Goal: Task Accomplishment & Management: Use online tool/utility

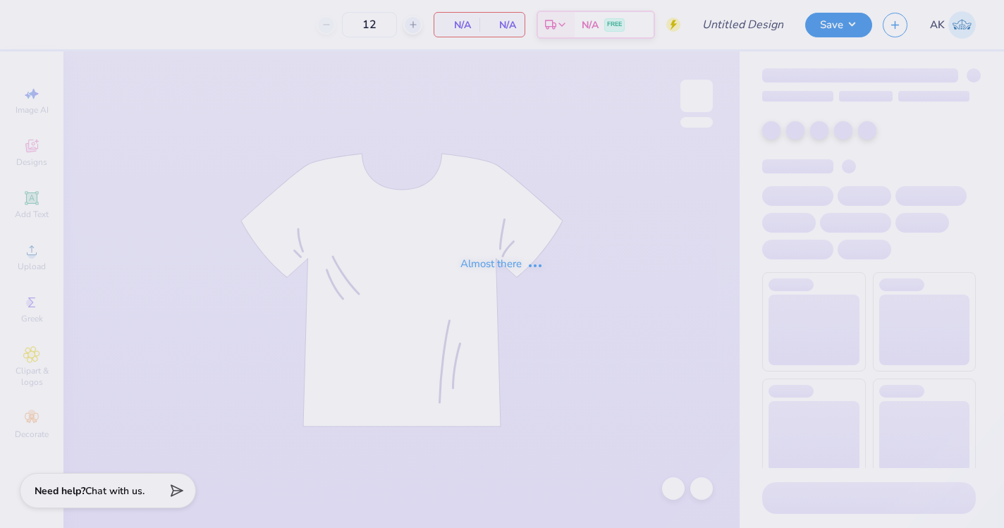
type input "FarmHouse Rush 2025"
type input "75"
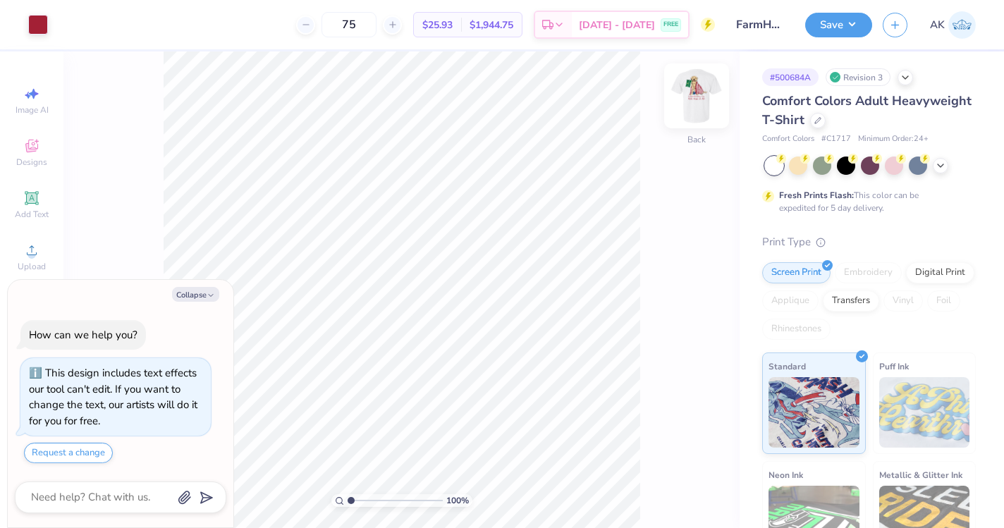
click at [692, 103] on img at bounding box center [696, 96] width 56 height 56
click at [41, 18] on div at bounding box center [38, 23] width 20 height 20
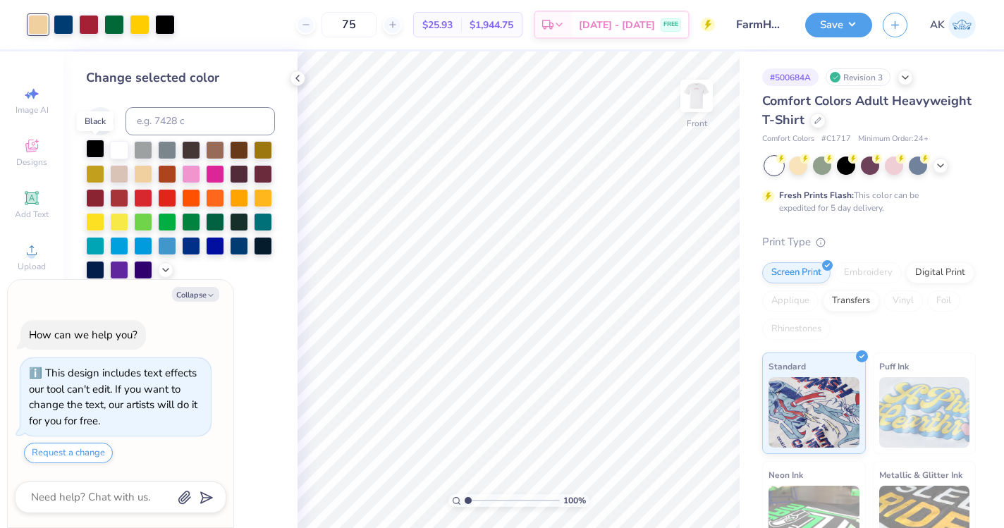
click at [97, 149] on div at bounding box center [95, 149] width 18 height 18
click at [677, 494] on icon at bounding box center [673, 489] width 14 height 14
click at [244, 138] on div "Change selected color" at bounding box center [180, 173] width 189 height 211
click at [241, 144] on div at bounding box center [239, 149] width 18 height 18
click at [673, 486] on icon at bounding box center [673, 489] width 14 height 14
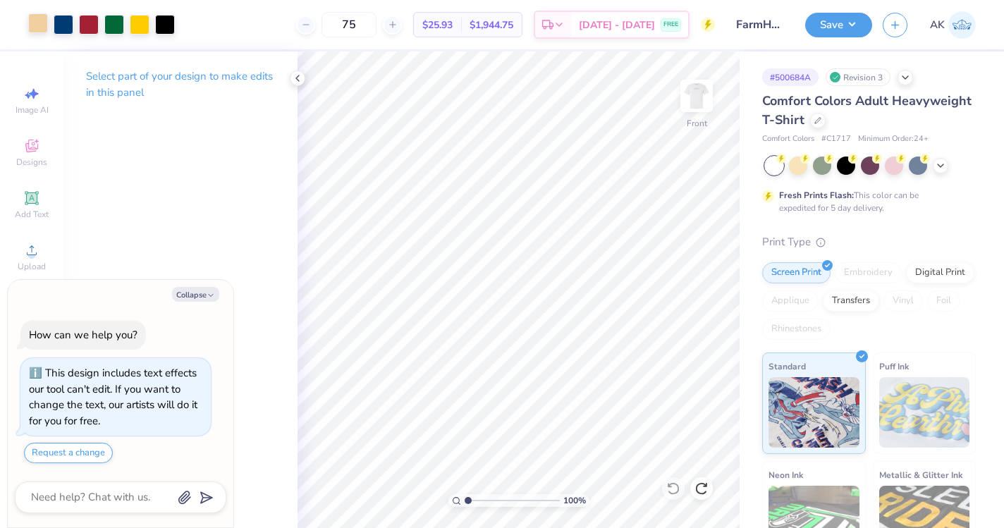
click at [30, 31] on div at bounding box center [38, 23] width 20 height 20
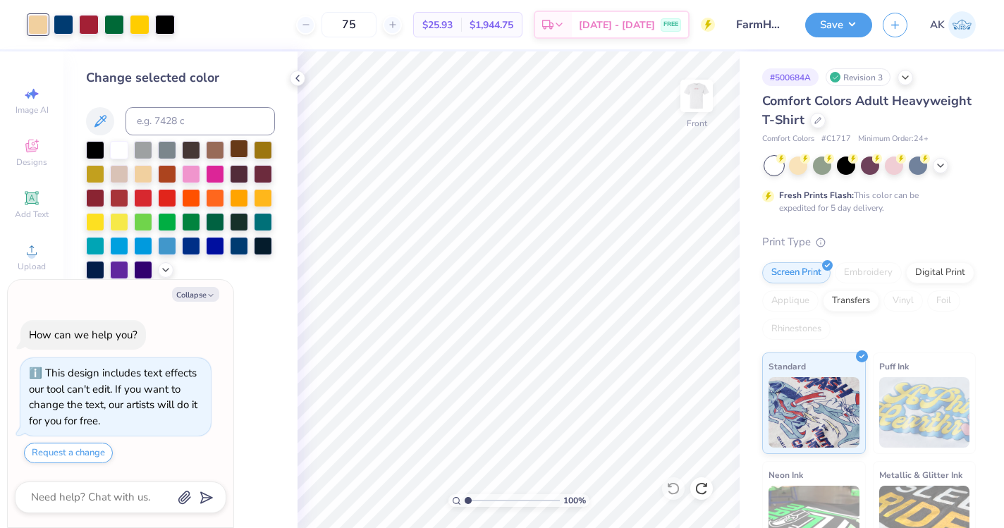
click at [234, 148] on div at bounding box center [239, 149] width 18 height 18
click at [165, 23] on div at bounding box center [165, 23] width 20 height 20
click at [262, 146] on div at bounding box center [263, 149] width 18 height 18
click at [669, 490] on icon at bounding box center [673, 489] width 14 height 14
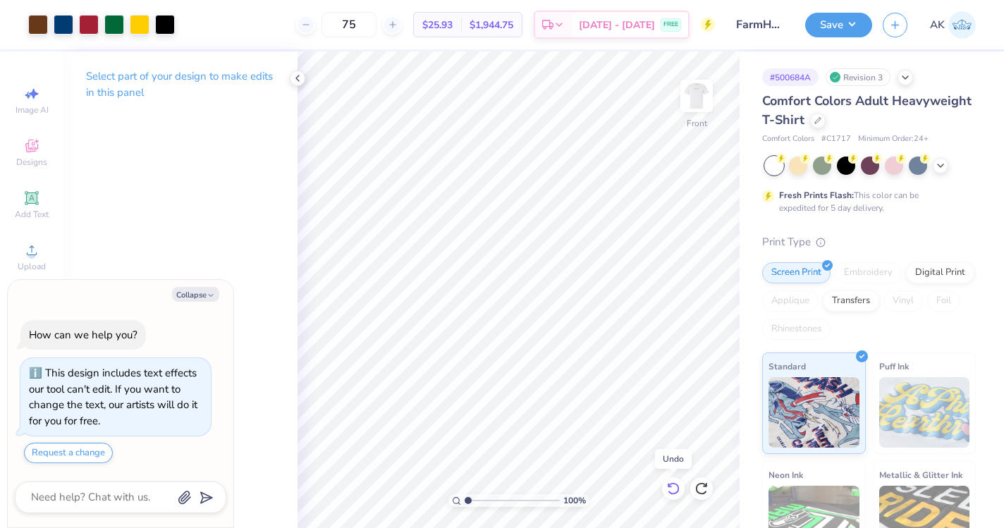
click at [669, 490] on icon at bounding box center [673, 489] width 14 height 14
click at [702, 490] on icon at bounding box center [701, 489] width 14 height 14
click at [34, 17] on div at bounding box center [38, 23] width 20 height 20
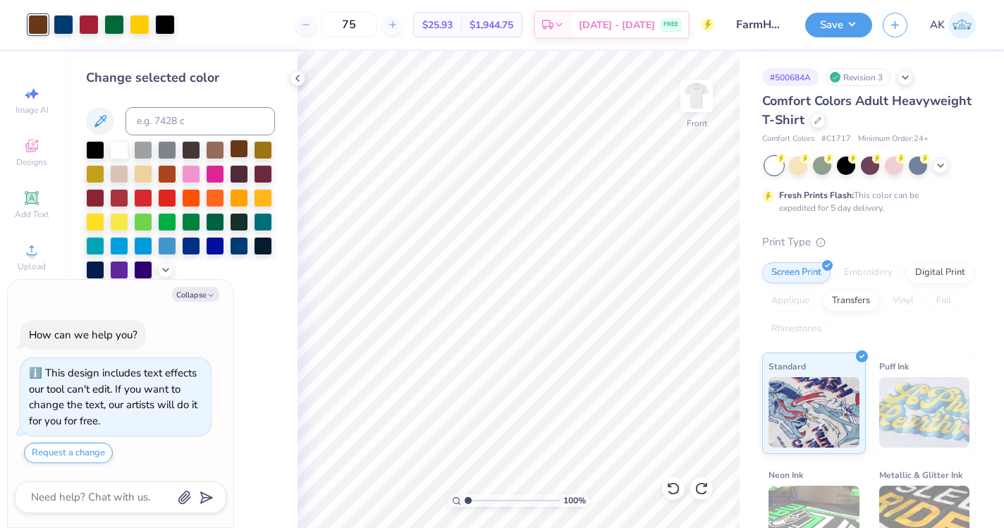
click at [236, 149] on div at bounding box center [239, 149] width 18 height 18
click at [260, 170] on div at bounding box center [263, 173] width 18 height 18
click at [216, 146] on div at bounding box center [215, 149] width 18 height 18
click at [230, 151] on div at bounding box center [239, 149] width 18 height 18
click at [676, 491] on icon at bounding box center [673, 488] width 12 height 13
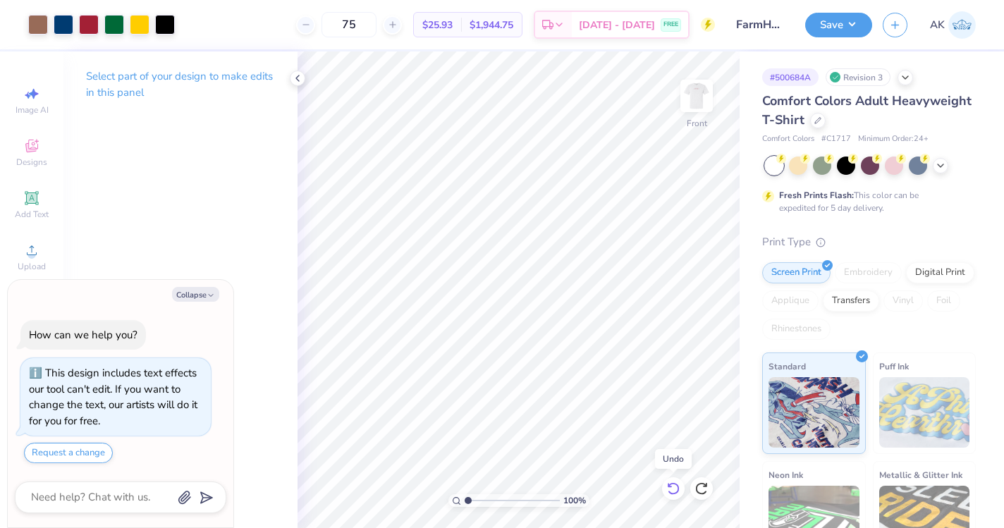
click at [676, 491] on icon at bounding box center [673, 488] width 12 height 13
type textarea "x"
